Goal: Task Accomplishment & Management: Complete application form

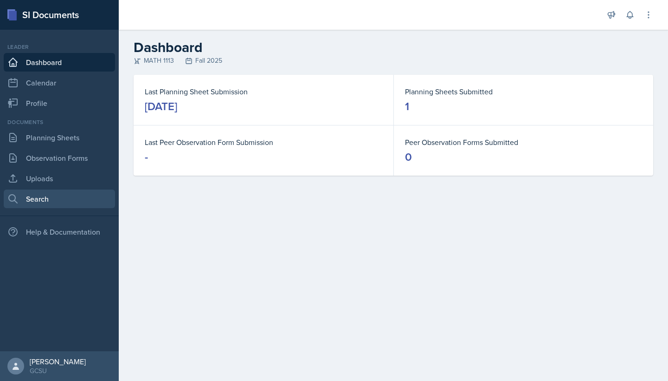
click at [46, 205] on link "Search" at bounding box center [59, 198] width 111 height 19
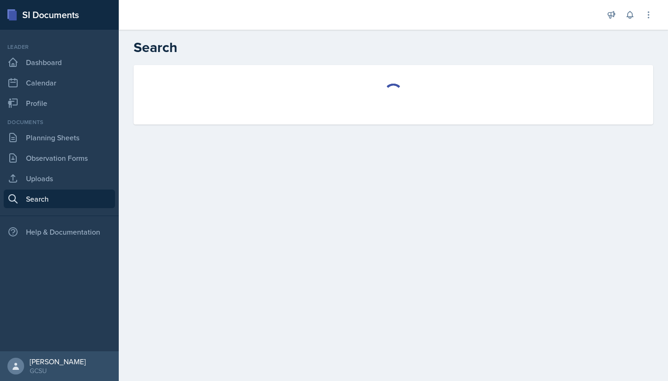
select select "all"
select select "1"
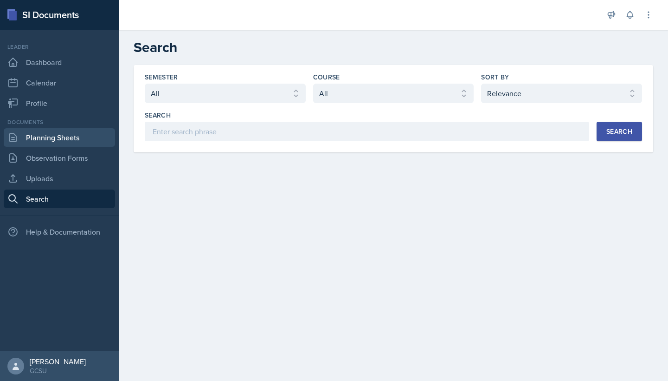
click at [43, 141] on link "Planning Sheets" at bounding box center [59, 137] width 111 height 19
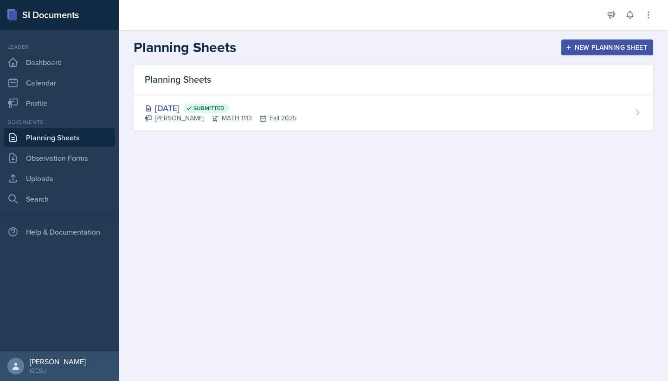
click at [601, 47] on div "New Planning Sheet" at bounding box center [608, 47] width 80 height 7
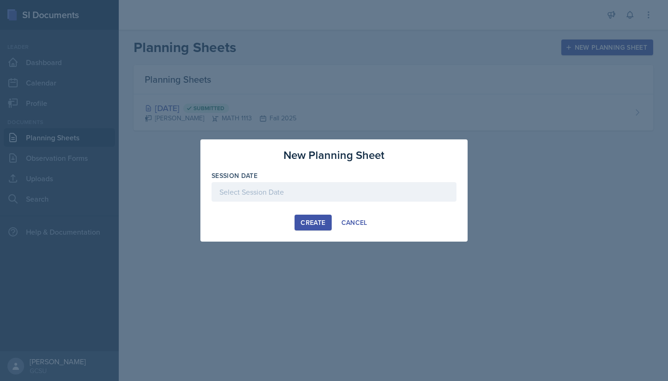
click at [288, 199] on div at bounding box center [334, 191] width 245 height 19
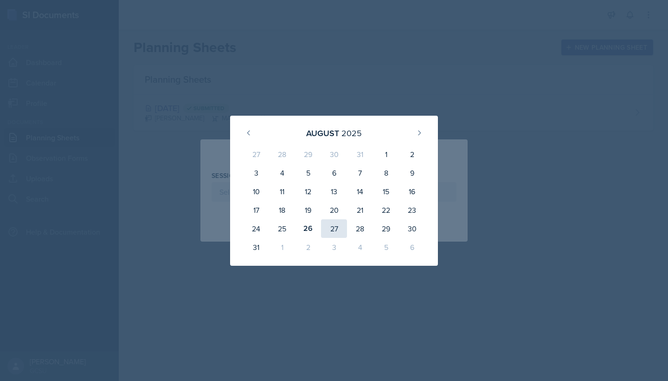
click at [333, 222] on div "27" at bounding box center [334, 228] width 26 height 19
type input "[DATE]"
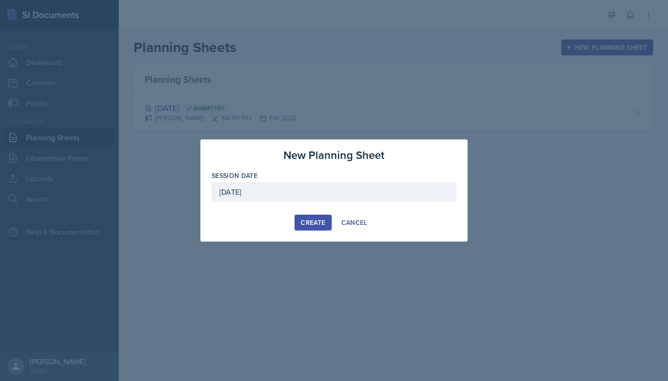
click at [309, 217] on button "Create" at bounding box center [313, 222] width 37 height 16
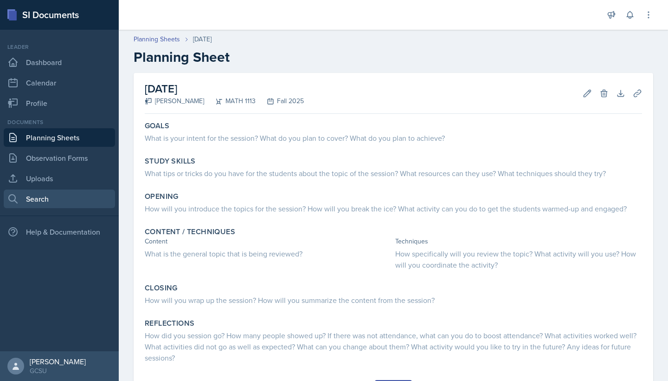
click at [51, 201] on link "Search" at bounding box center [59, 198] width 111 height 19
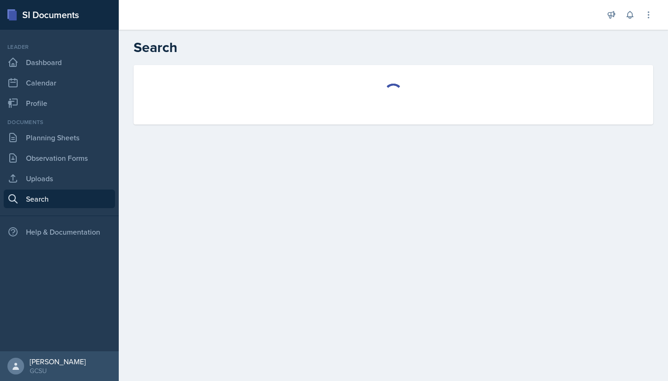
select select "all"
select select "1"
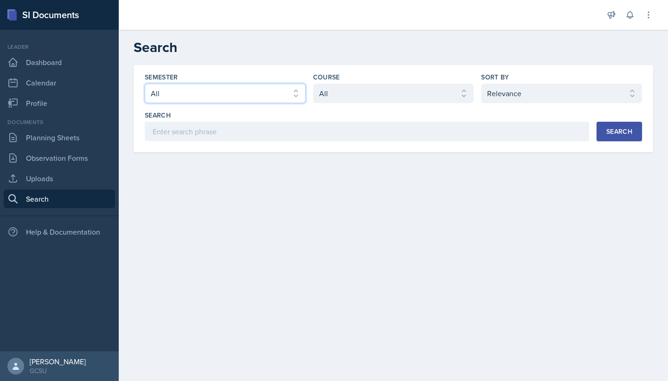
select select "986fdc3e-2246-4ffd-9cb8-78666de4ebed"
select select "d236ee51-059a-45e2-88e4-86a0f95ae8ef"
click at [605, 127] on button "Search" at bounding box center [619, 131] width 45 height 19
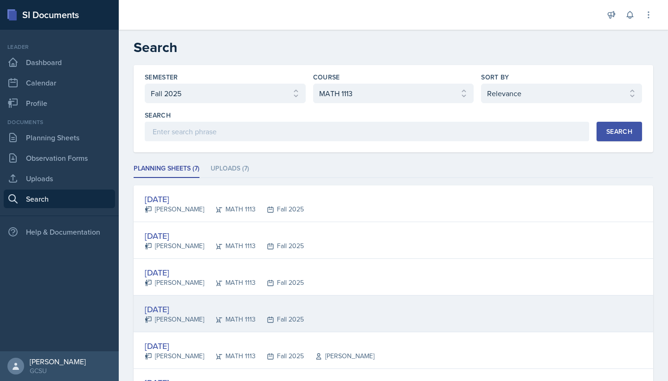
click at [229, 319] on div "MATH 1113" at bounding box center [230, 319] width 52 height 10
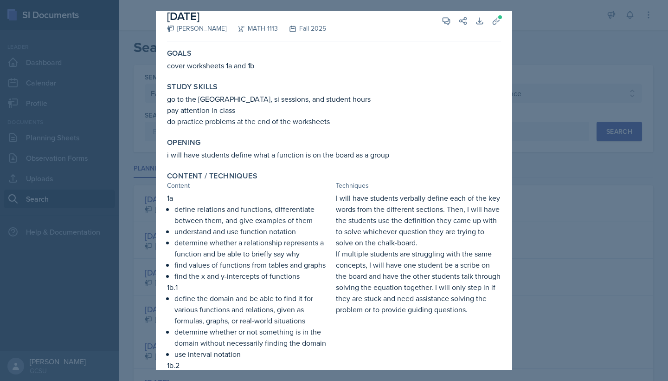
scroll to position [2, 0]
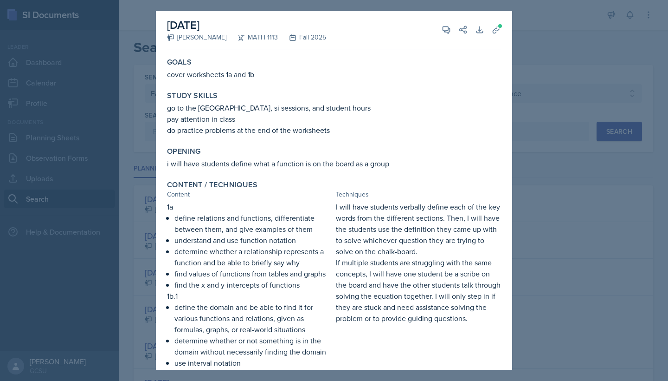
click at [534, 64] on div at bounding box center [334, 190] width 668 height 381
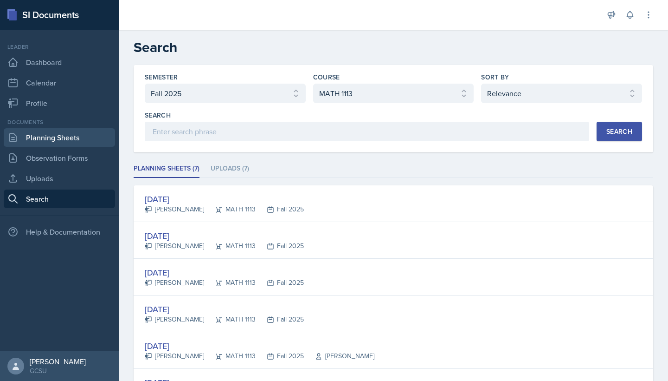
click at [40, 143] on link "Planning Sheets" at bounding box center [59, 137] width 111 height 19
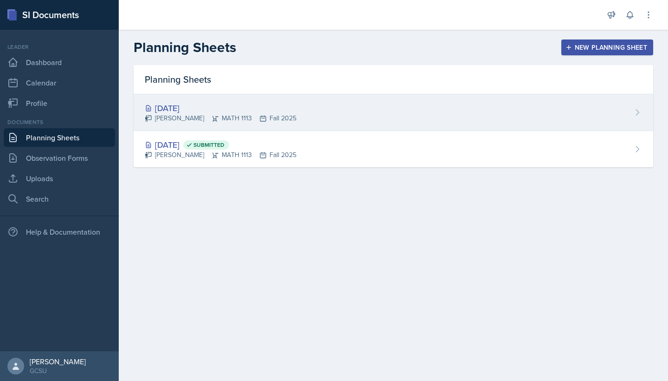
click at [343, 119] on div "[DATE] Eni [GEOGRAPHIC_DATA] MATH 1113 Fall 2025" at bounding box center [394, 112] width 520 height 37
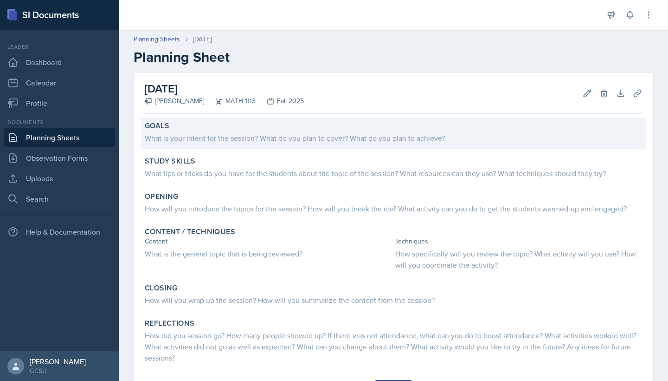
click at [255, 132] on div "What is your intent for the session? What do you plan to cover? What do you pla…" at bounding box center [394, 136] width 498 height 13
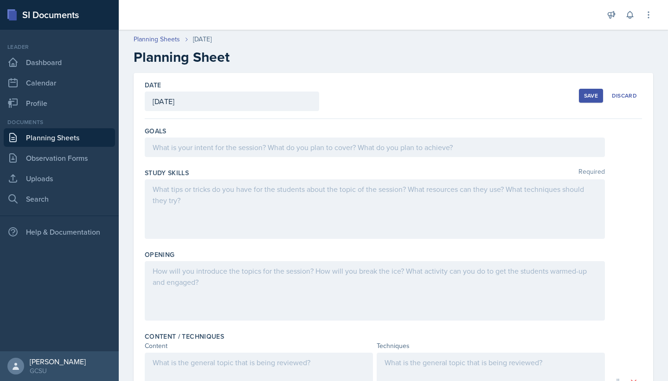
click at [232, 154] on div at bounding box center [375, 146] width 460 height 19
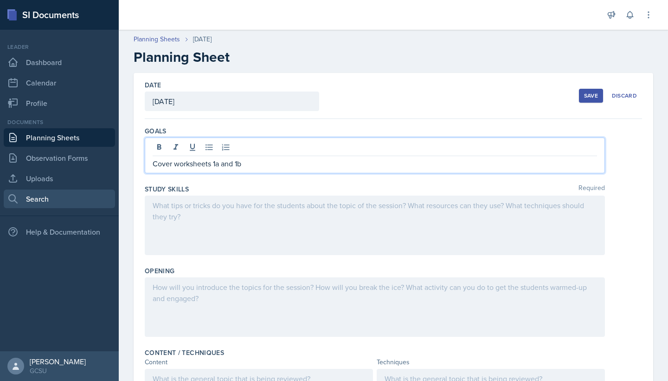
click at [52, 203] on link "Search" at bounding box center [59, 198] width 111 height 19
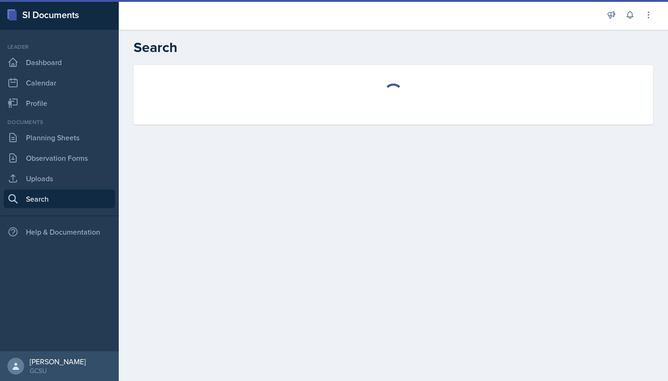
select select "all"
select select "1"
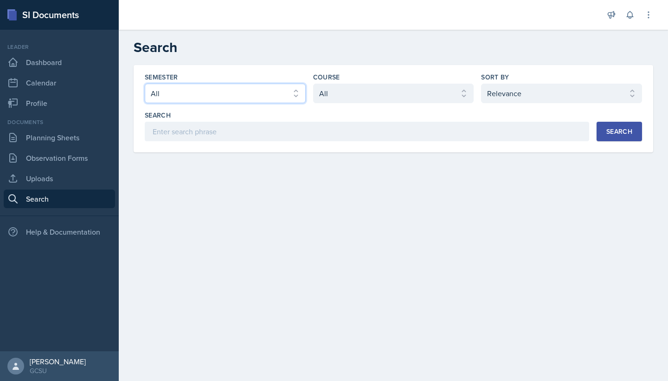
select select "986fdc3e-2246-4ffd-9cb8-78666de4ebed"
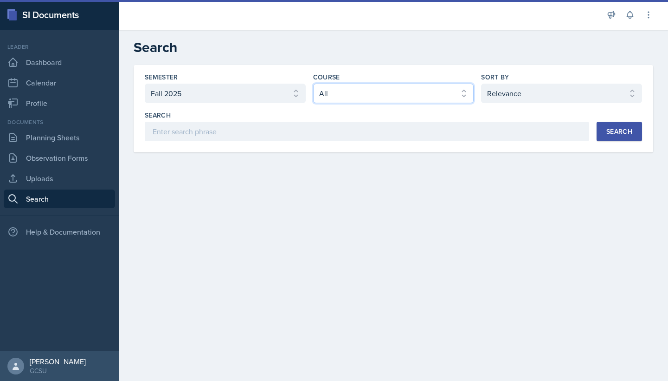
select select "d236ee51-059a-45e2-88e4-86a0f95ae8ef"
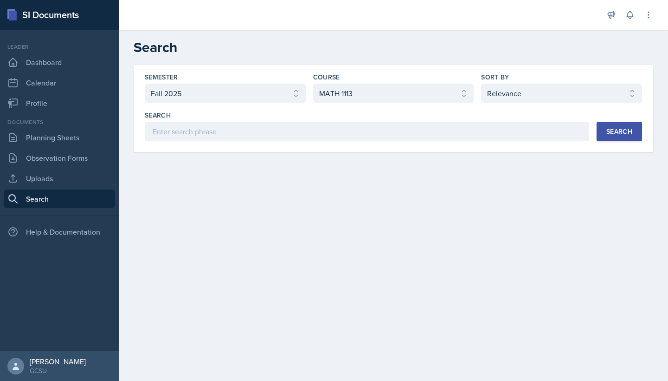
click at [629, 137] on button "Search" at bounding box center [619, 131] width 45 height 19
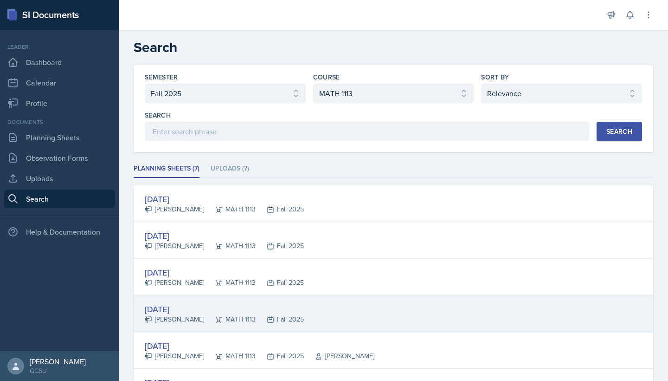
click at [263, 318] on div "Fall 2025" at bounding box center [280, 319] width 48 height 10
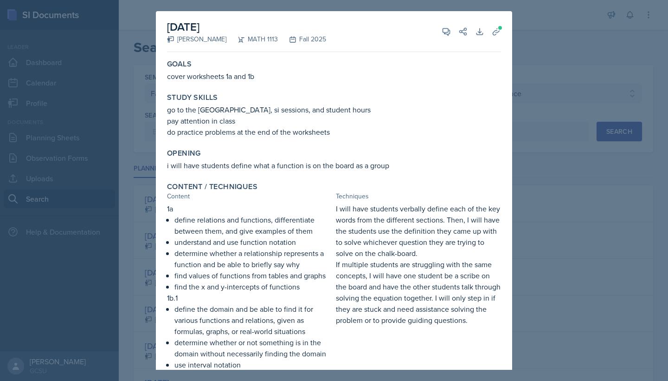
click at [561, 121] on div at bounding box center [334, 190] width 668 height 381
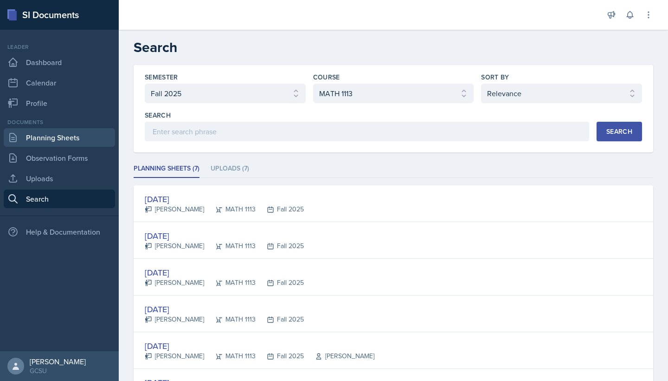
click at [48, 145] on link "Planning Sheets" at bounding box center [59, 137] width 111 height 19
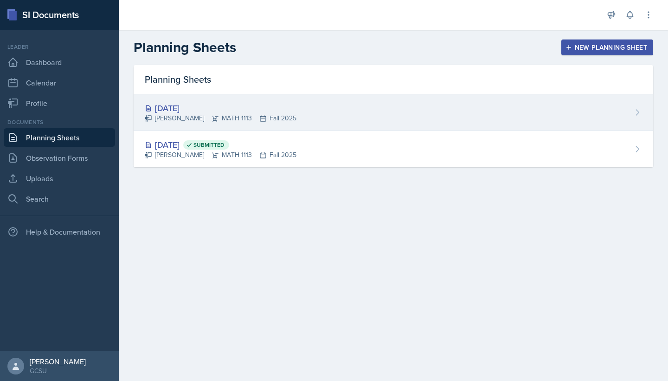
click at [259, 121] on icon at bounding box center [262, 118] width 7 height 7
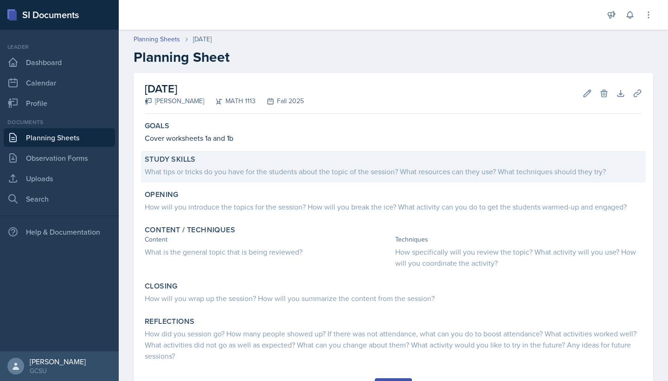
click at [276, 174] on div "What tips or tricks do you have for the students about the topic of the session…" at bounding box center [394, 171] width 498 height 11
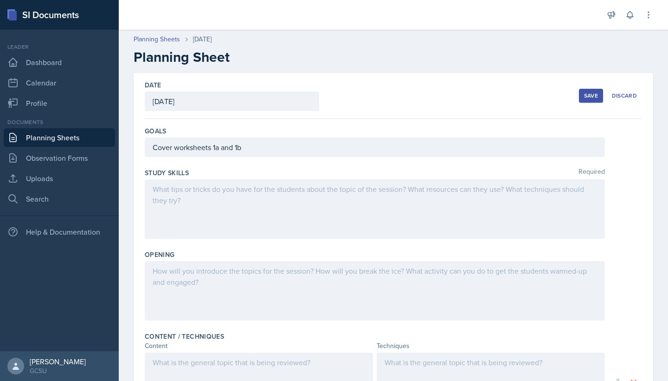
click at [271, 201] on div at bounding box center [375, 208] width 460 height 59
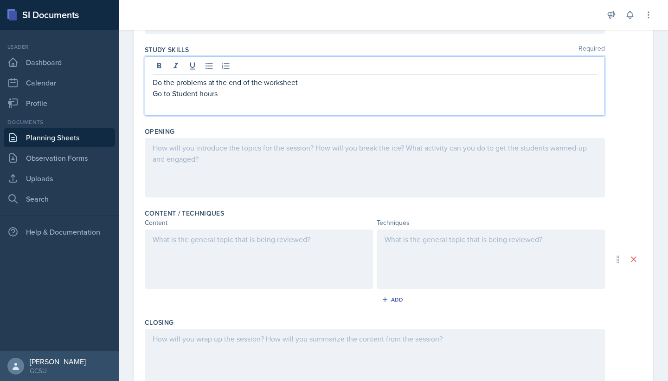
scroll to position [129, 0]
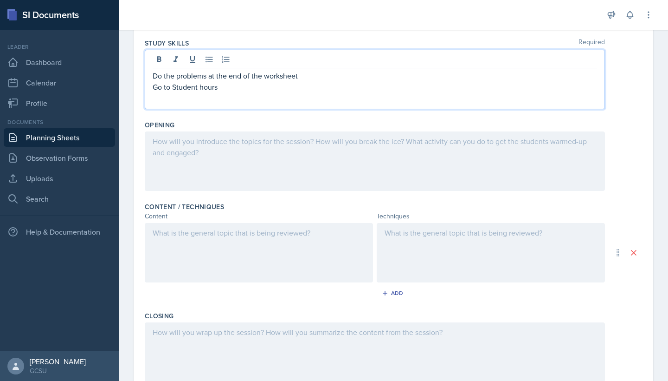
click at [190, 155] on div at bounding box center [375, 160] width 460 height 59
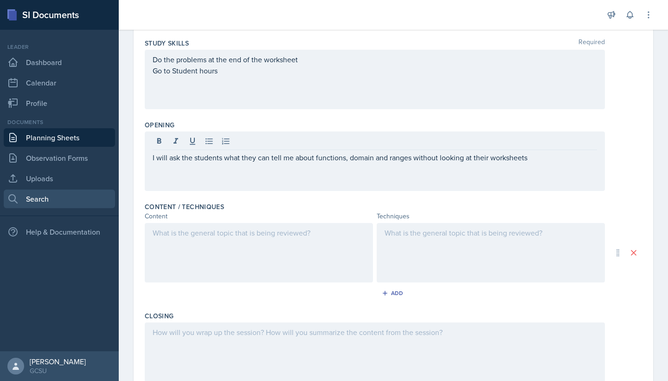
click at [50, 196] on link "Search" at bounding box center [59, 198] width 111 height 19
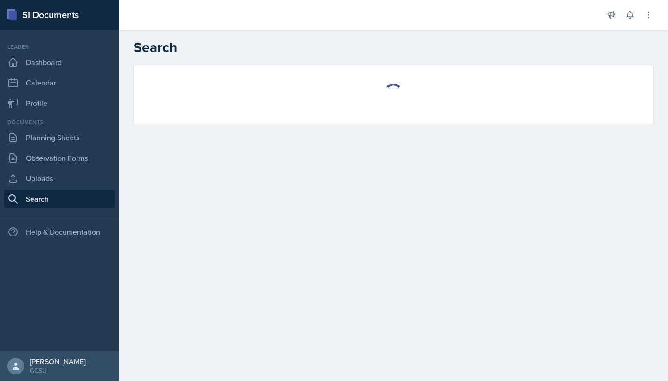
select select "all"
select select "1"
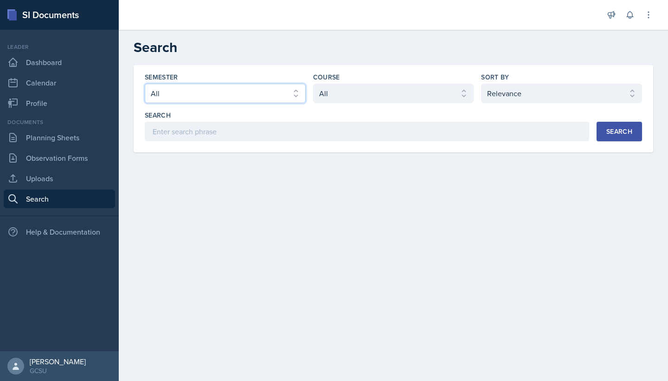
select select "986fdc3e-2246-4ffd-9cb8-78666de4ebed"
select select "d236ee51-059a-45e2-88e4-86a0f95ae8ef"
click at [611, 130] on div "Search" at bounding box center [620, 131] width 26 height 7
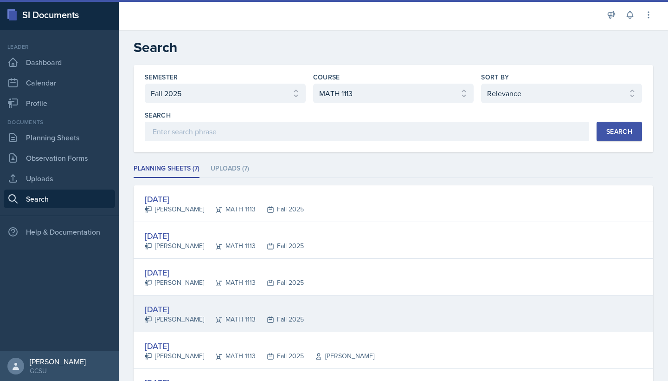
click at [233, 311] on div "[DATE]" at bounding box center [224, 309] width 159 height 13
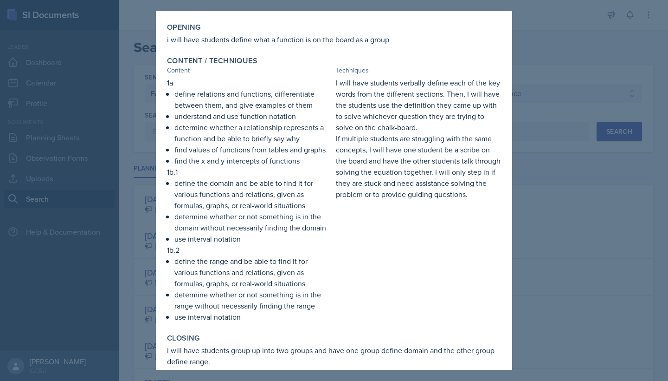
scroll to position [120, 0]
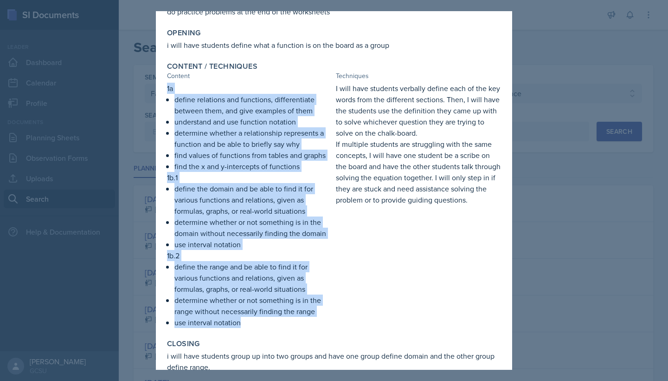
drag, startPoint x: 168, startPoint y: 89, endPoint x: 323, endPoint y: 318, distance: 276.9
click at [323, 318] on div "1a define relations and functions, differentiate between them, and give example…" at bounding box center [249, 205] width 165 height 245
copy div "1a define relations and functions, differentiate between them, and give example…"
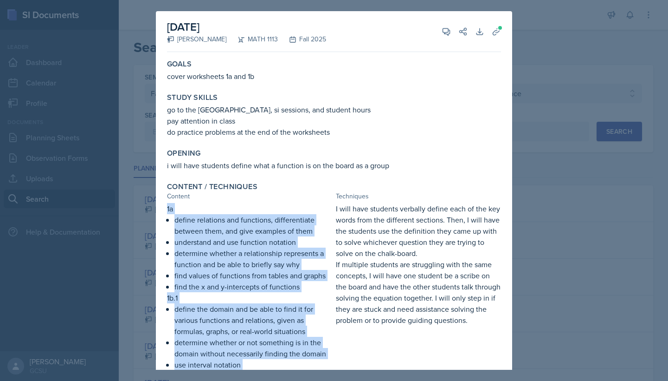
scroll to position [0, 0]
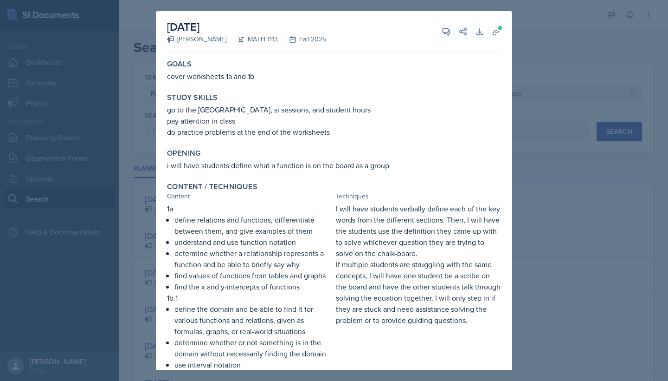
click at [578, 219] on div at bounding box center [334, 190] width 668 height 381
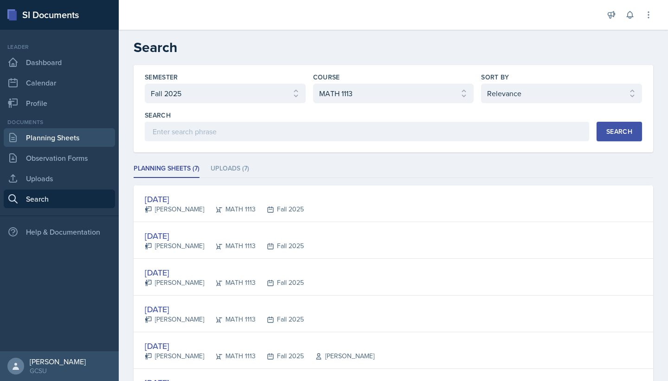
click at [65, 135] on link "Planning Sheets" at bounding box center [59, 137] width 111 height 19
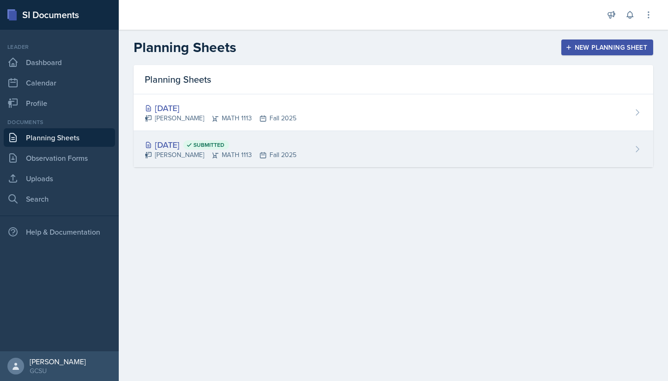
click at [225, 142] on span "Submitted" at bounding box center [209, 144] width 31 height 7
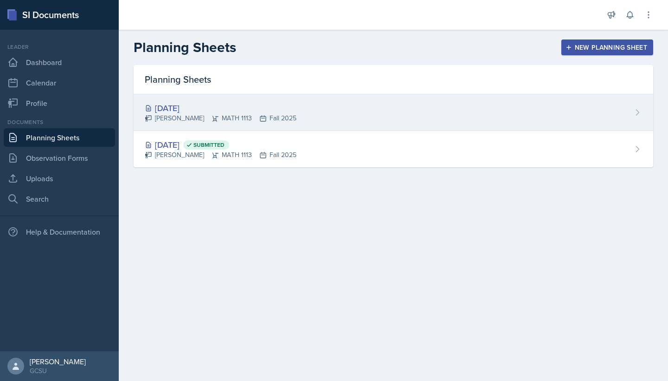
click at [264, 113] on div "[DATE]" at bounding box center [221, 108] width 152 height 13
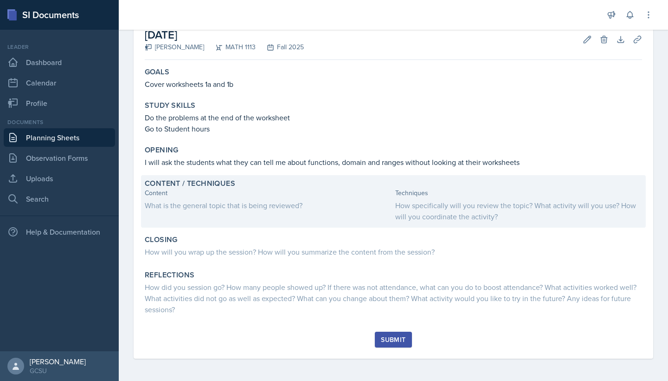
scroll to position [54, 0]
click at [262, 193] on div "Content" at bounding box center [268, 193] width 247 height 10
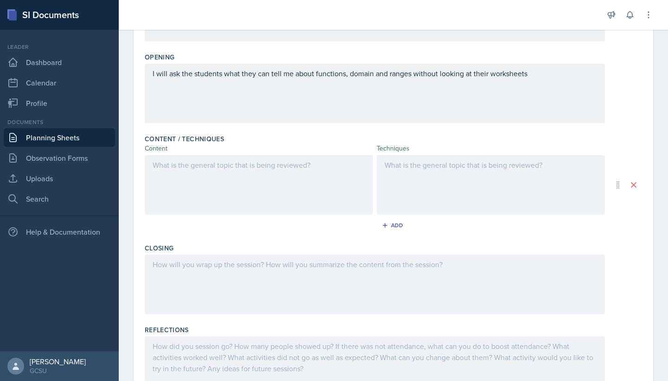
scroll to position [175, 0]
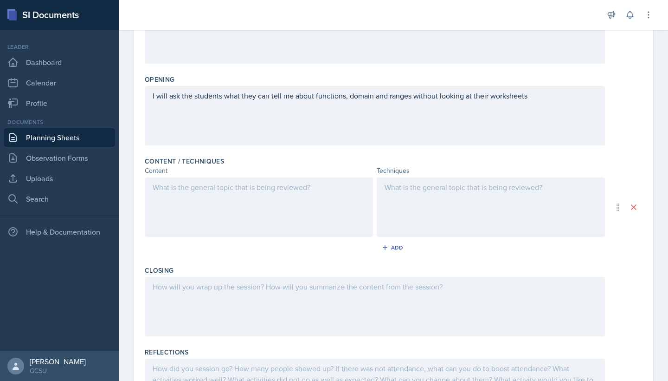
click at [226, 185] on div at bounding box center [259, 206] width 228 height 59
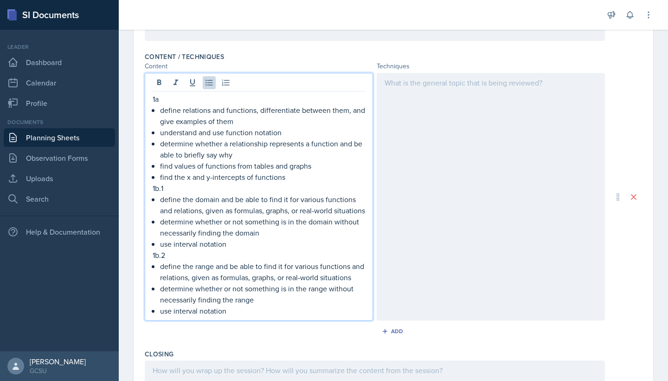
scroll to position [279, 0]
click at [429, 91] on div at bounding box center [491, 196] width 228 height 247
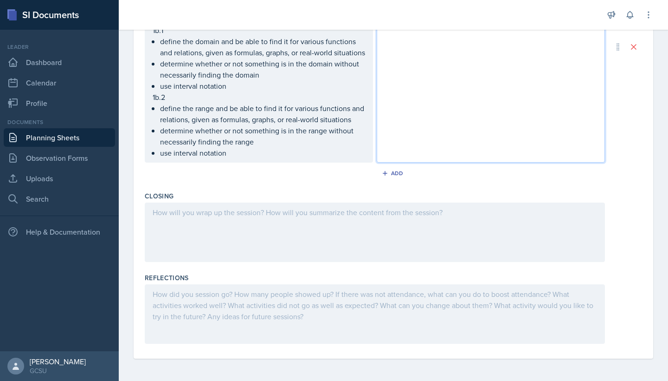
scroll to position [432, 0]
click at [196, 218] on div at bounding box center [375, 231] width 460 height 59
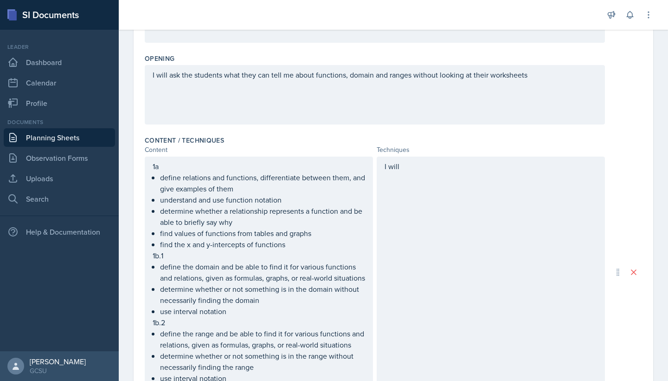
scroll to position [194, 0]
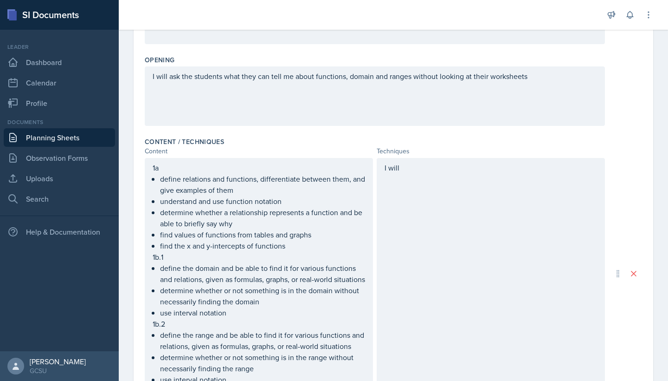
click at [427, 168] on div "I will" at bounding box center [491, 273] width 228 height 231
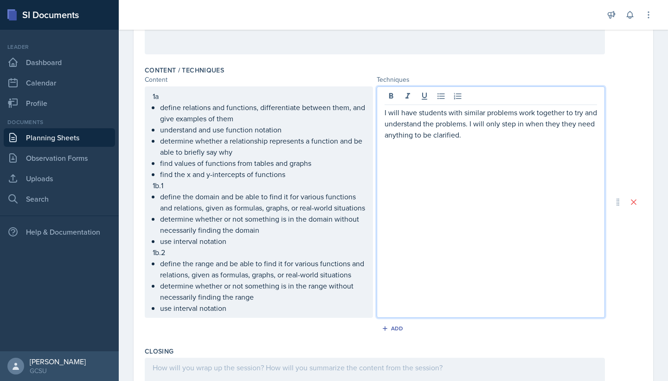
scroll to position [315, 0]
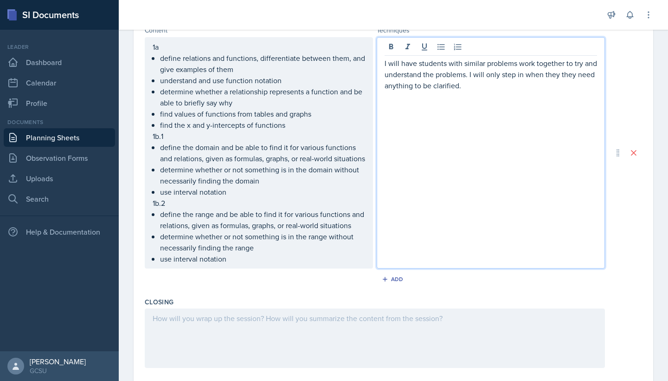
click at [319, 323] on div at bounding box center [375, 337] width 460 height 59
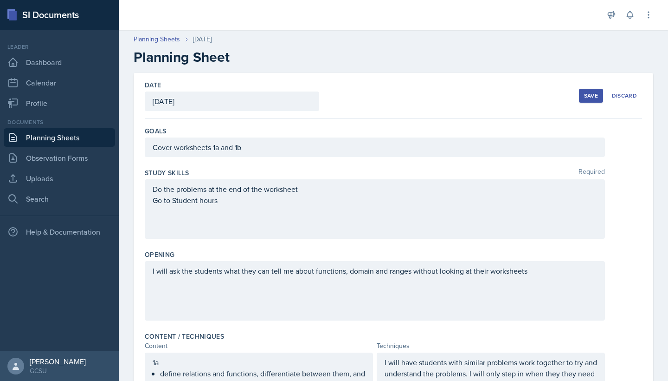
scroll to position [0, 0]
click at [600, 95] on button "Save" at bounding box center [591, 96] width 24 height 14
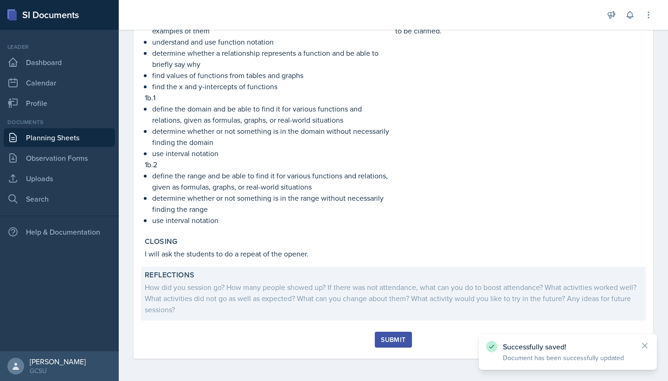
scroll to position [251, 0]
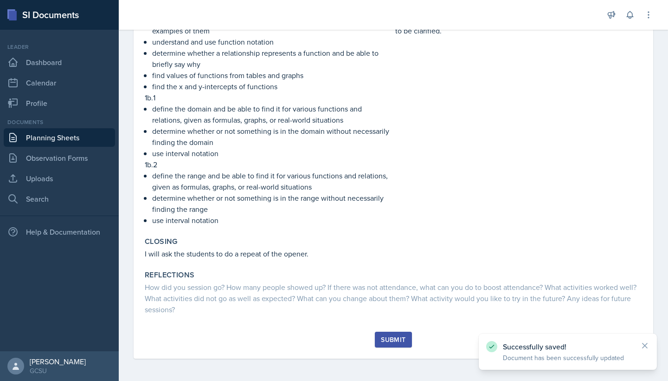
click at [383, 338] on div "Submit" at bounding box center [393, 339] width 25 height 7
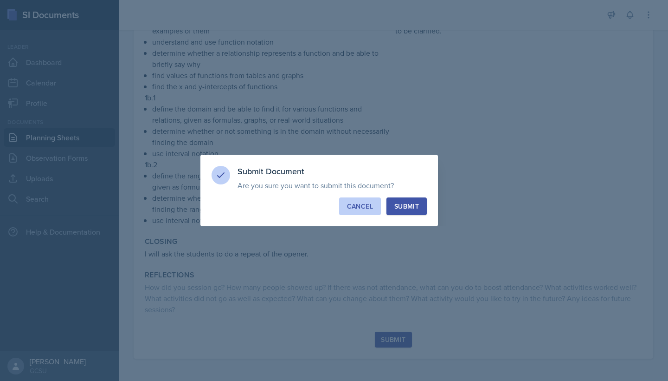
click at [373, 203] on div "Cancel" at bounding box center [360, 205] width 26 height 9
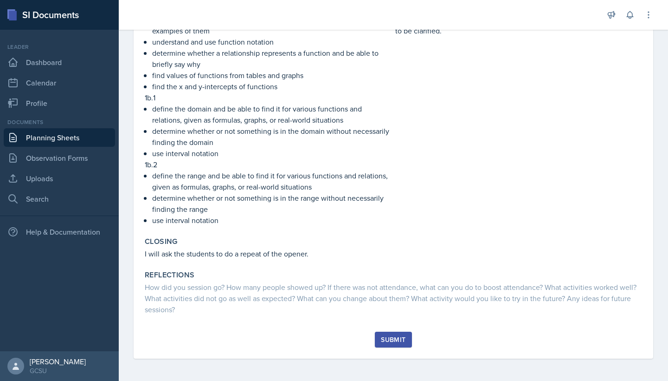
click at [397, 339] on div "Submit" at bounding box center [393, 339] width 25 height 7
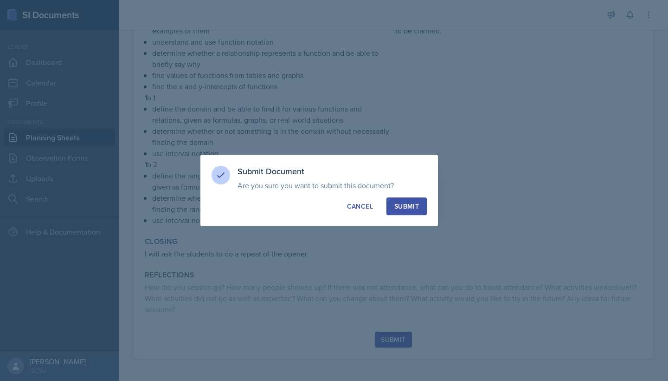
click at [397, 209] on div "Submit" at bounding box center [406, 205] width 25 height 9
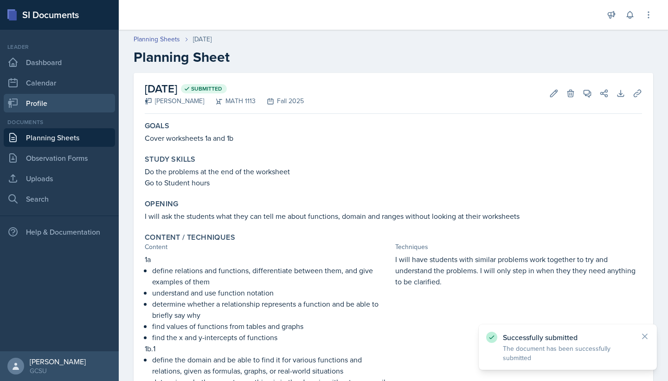
scroll to position [0, 0]
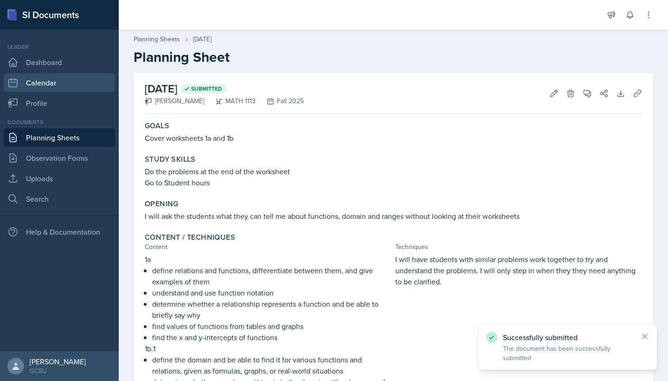
click at [48, 85] on link "Calendar" at bounding box center [59, 82] width 111 height 19
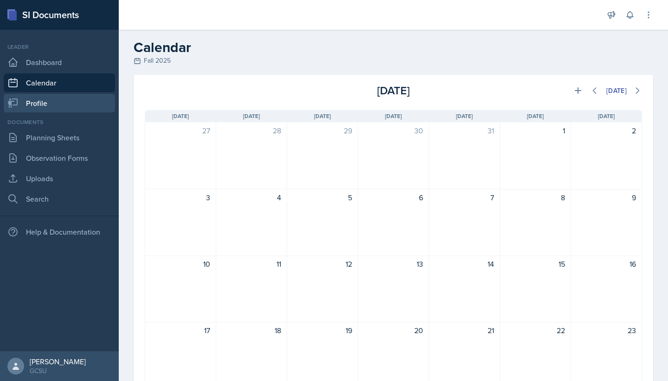
click at [55, 102] on link "Profile" at bounding box center [59, 103] width 111 height 19
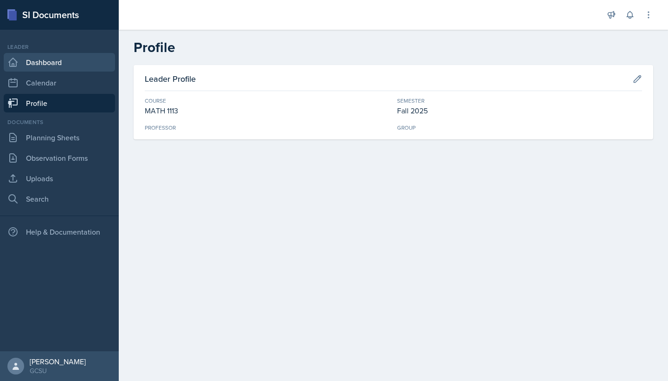
click at [66, 69] on link "Dashboard" at bounding box center [59, 62] width 111 height 19
